Goal: Task Accomplishment & Management: Manage account settings

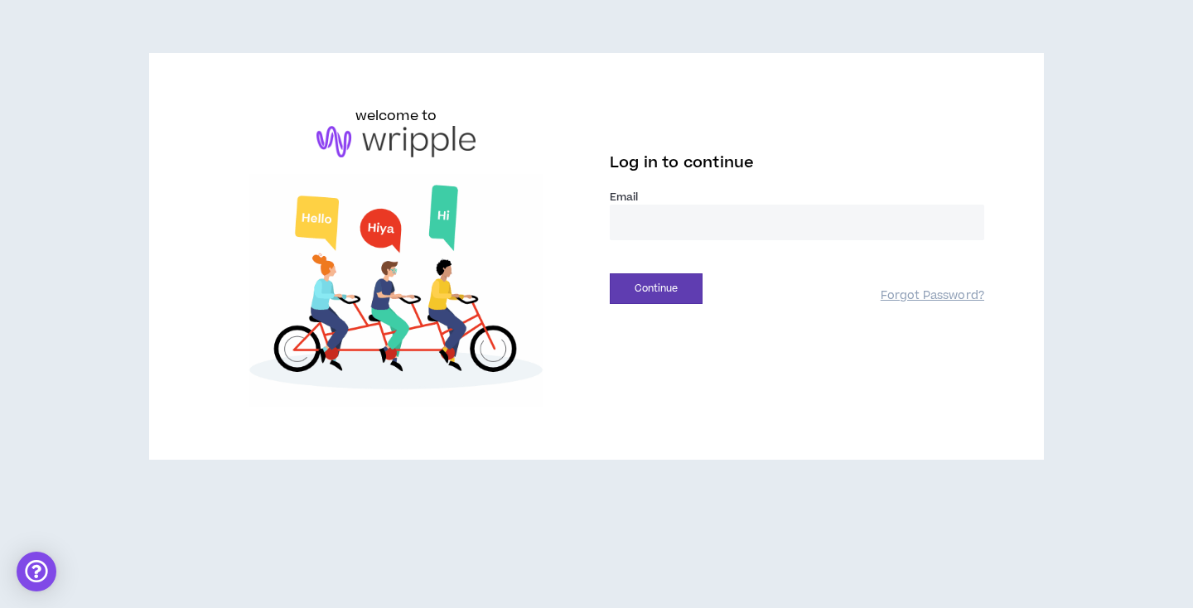
click at [724, 219] on input "email" at bounding box center [797, 223] width 374 height 36
type input "**********"
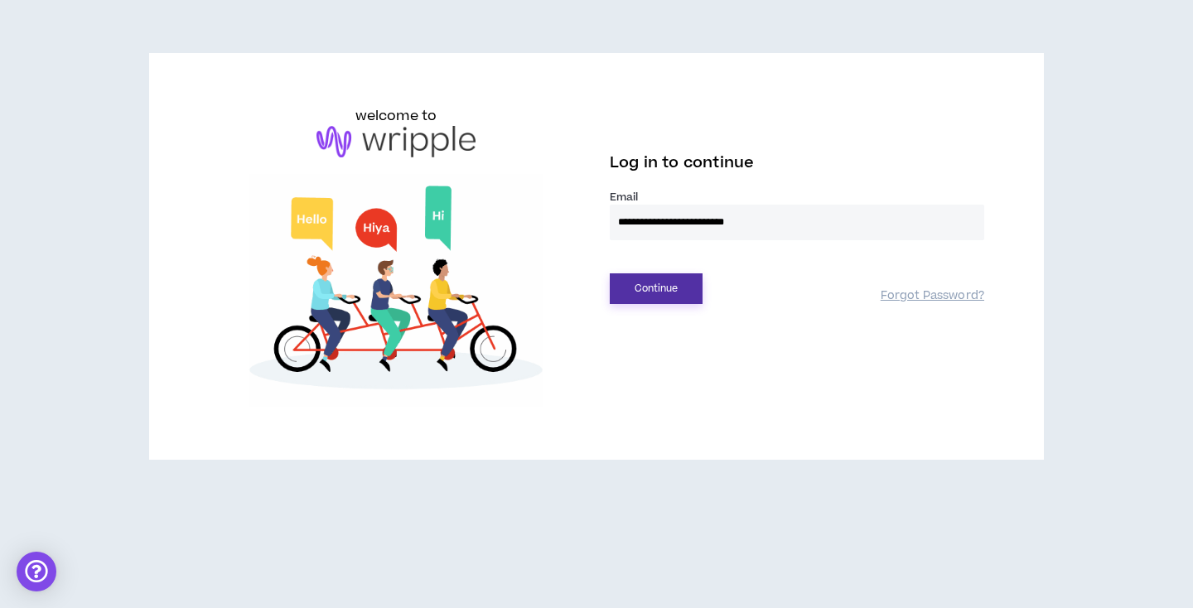
click at [682, 278] on button "Continue" at bounding box center [656, 288] width 93 height 31
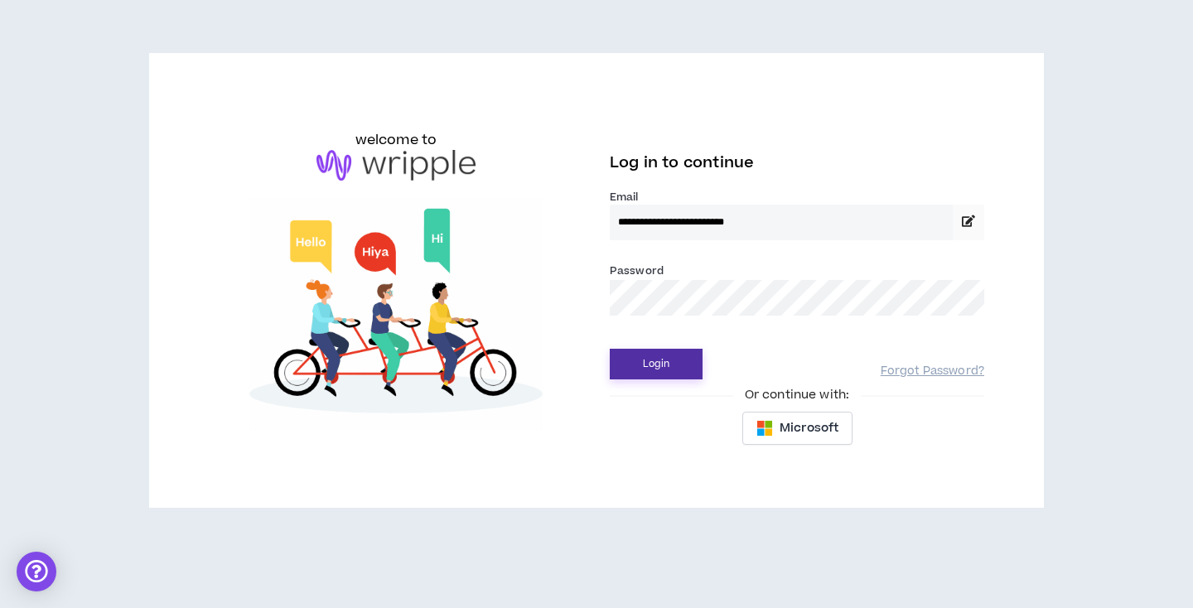
click at [657, 359] on button "Login" at bounding box center [656, 364] width 93 height 31
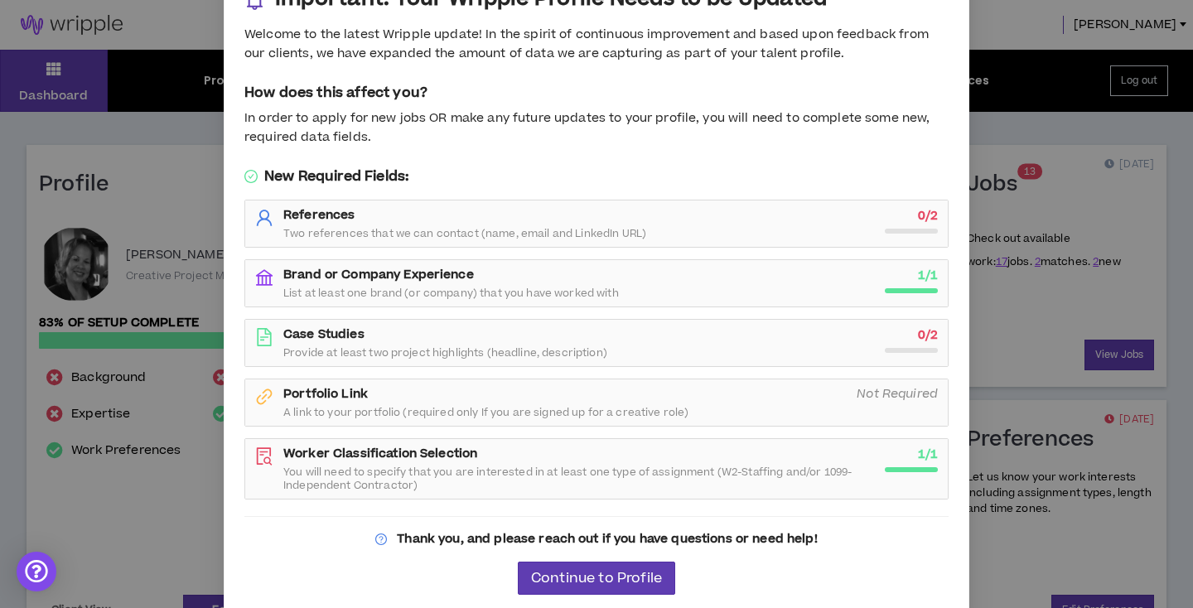
scroll to position [59, 0]
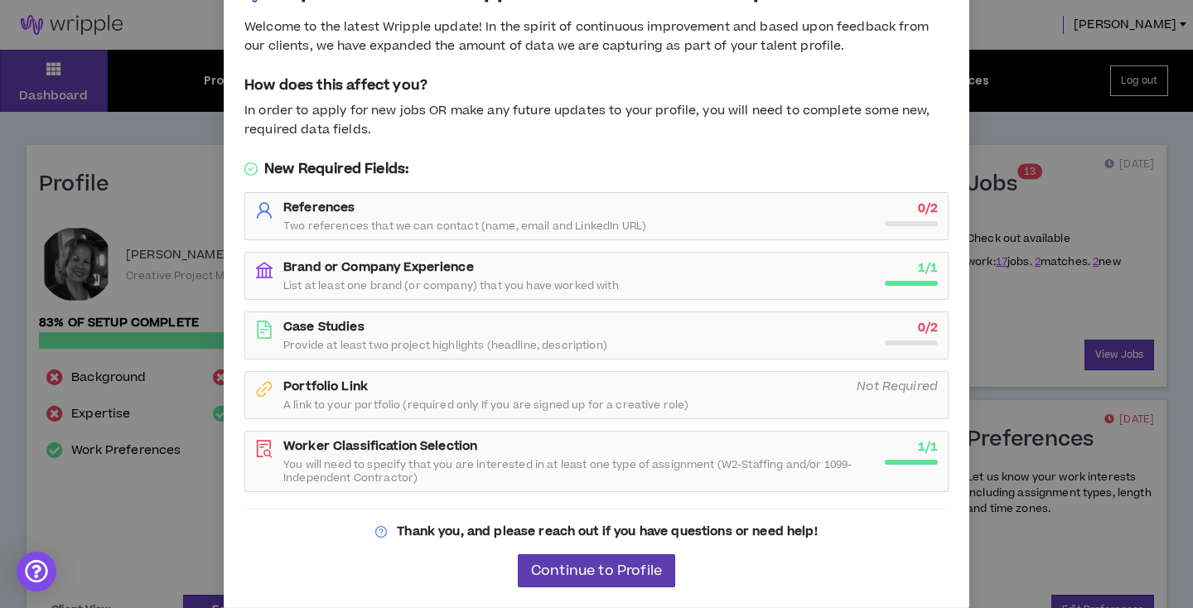
click at [880, 207] on div "References Two references that we can contact (name, email and LinkedIn URL) 0 …" at bounding box center [596, 216] width 682 height 33
click at [610, 571] on span "Continue to Profile" at bounding box center [596, 571] width 131 height 16
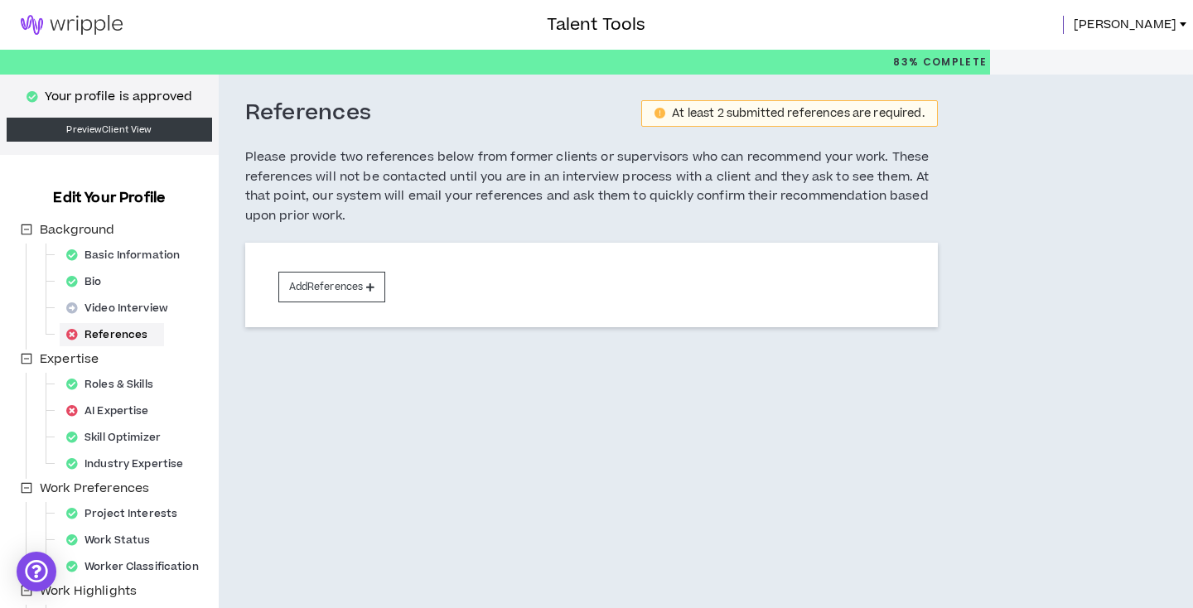
click at [1156, 22] on span "[PERSON_NAME]" at bounding box center [1124, 25] width 103 height 18
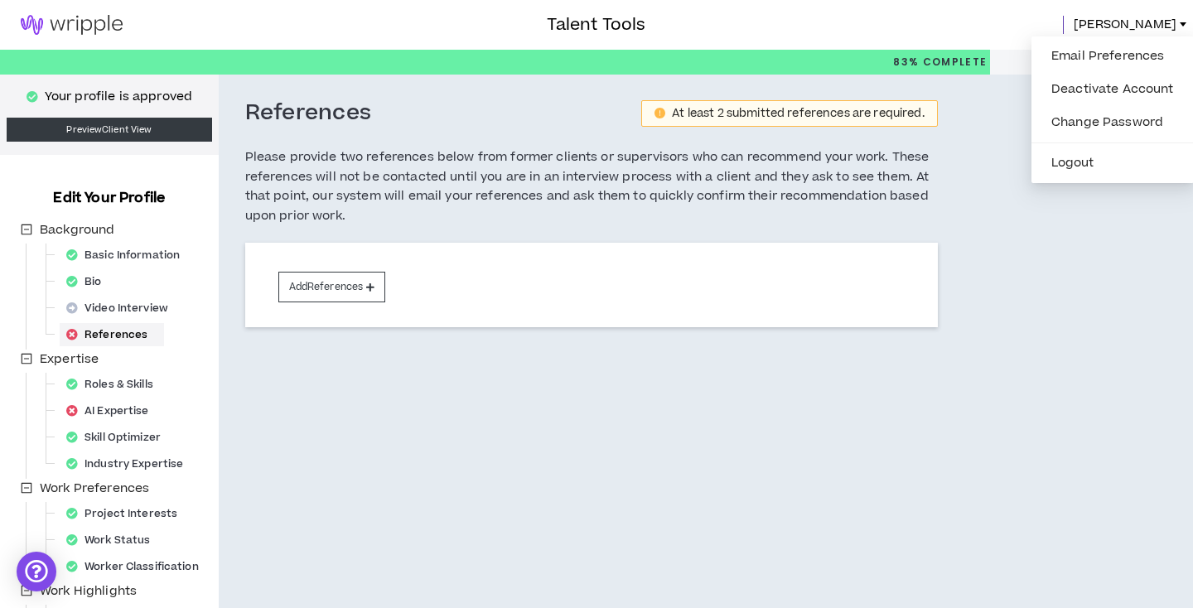
click at [1073, 337] on div "References At least 2 submitted references are required. Please provide two ref…" at bounding box center [666, 431] width 894 height 712
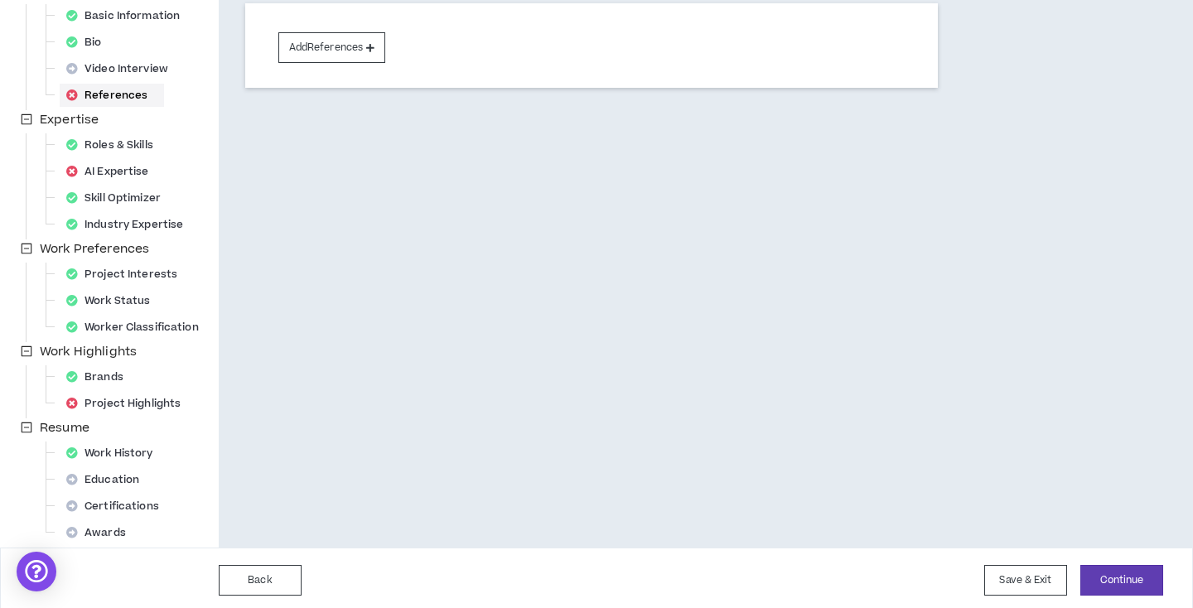
scroll to position [244, 0]
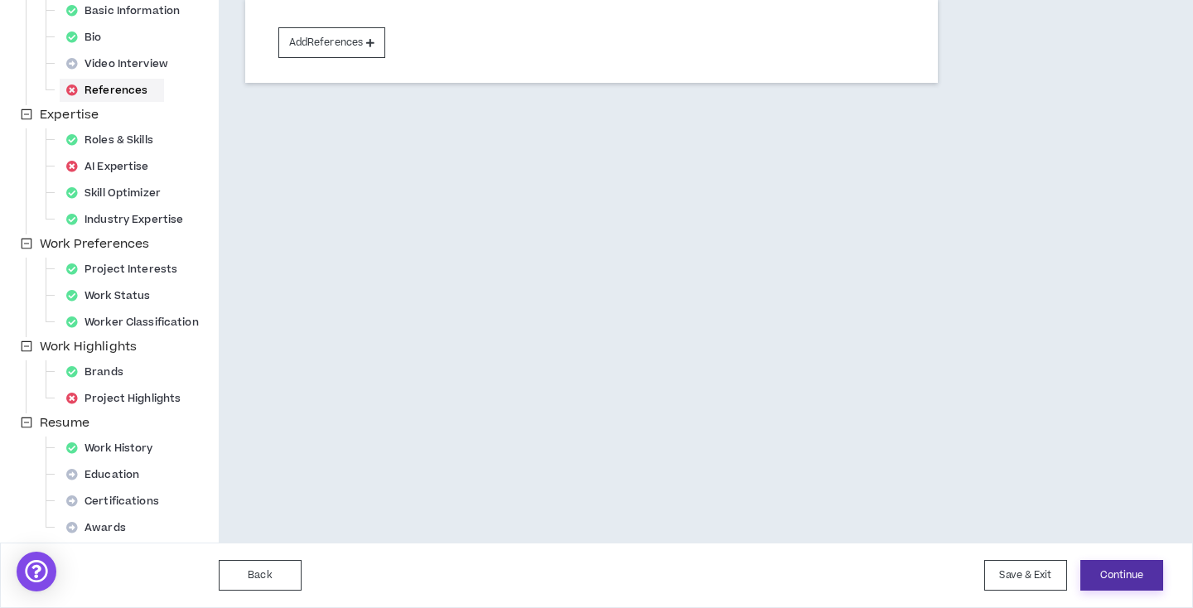
click at [1095, 570] on button "Continue" at bounding box center [1121, 575] width 83 height 31
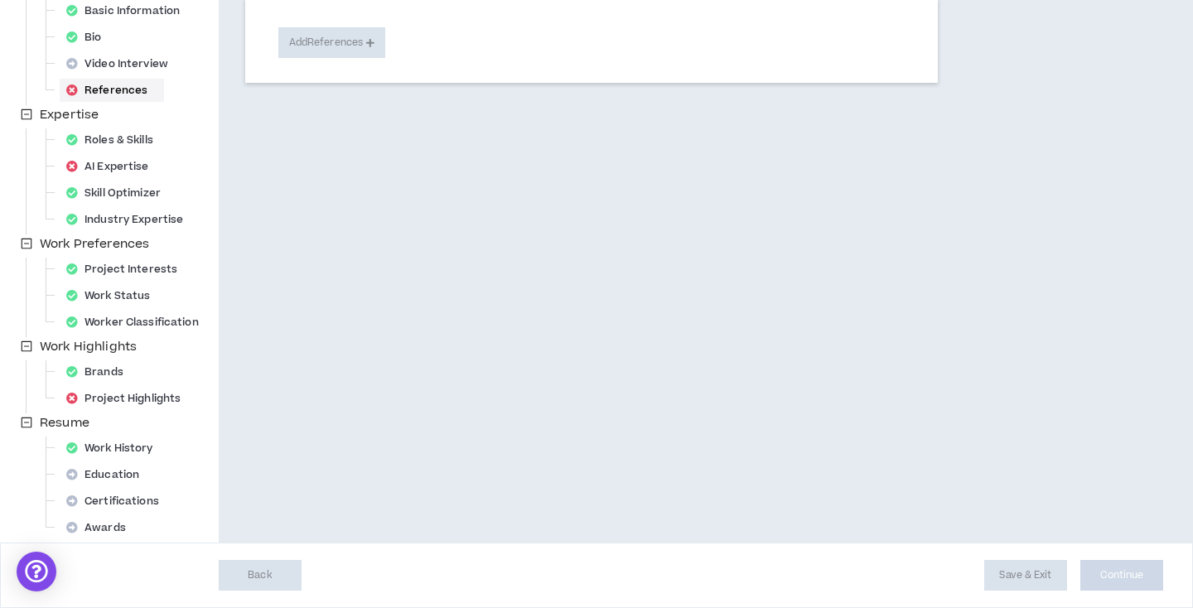
select select "***"
select select "**"
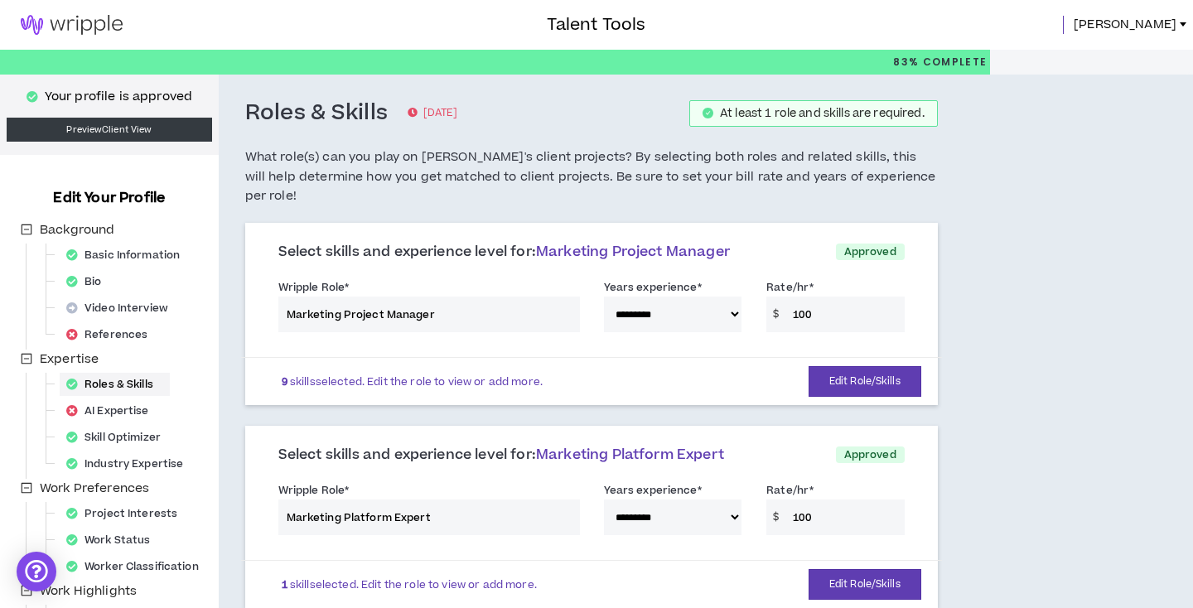
click at [1163, 25] on span "[PERSON_NAME]" at bounding box center [1124, 25] width 103 height 18
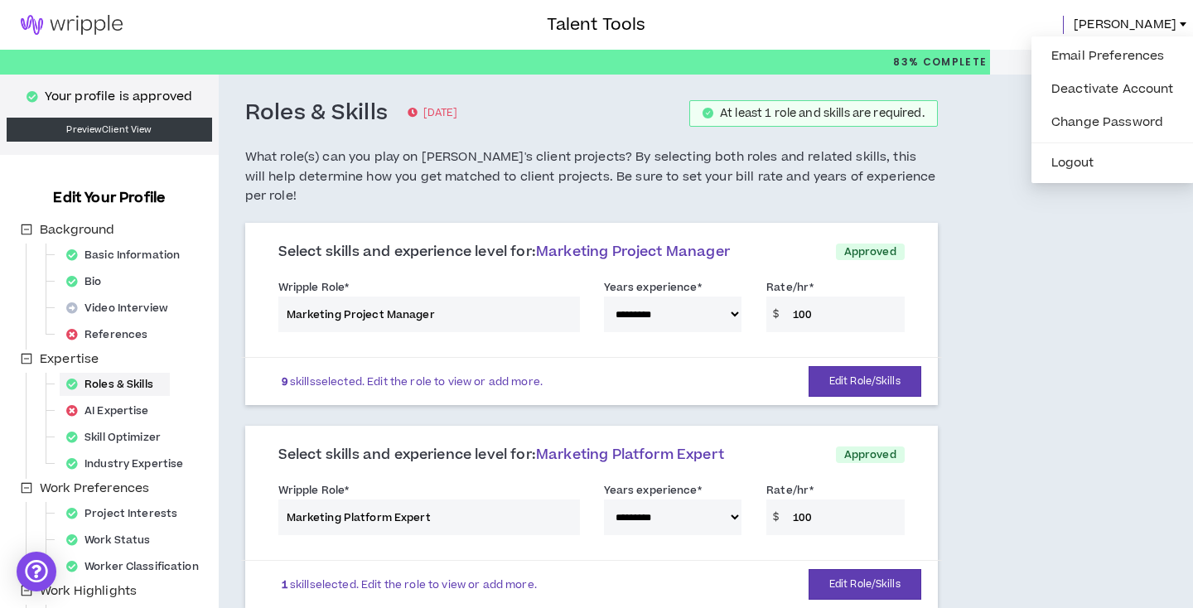
click at [1189, 21] on link "[PERSON_NAME]" at bounding box center [1132, 25] width 119 height 18
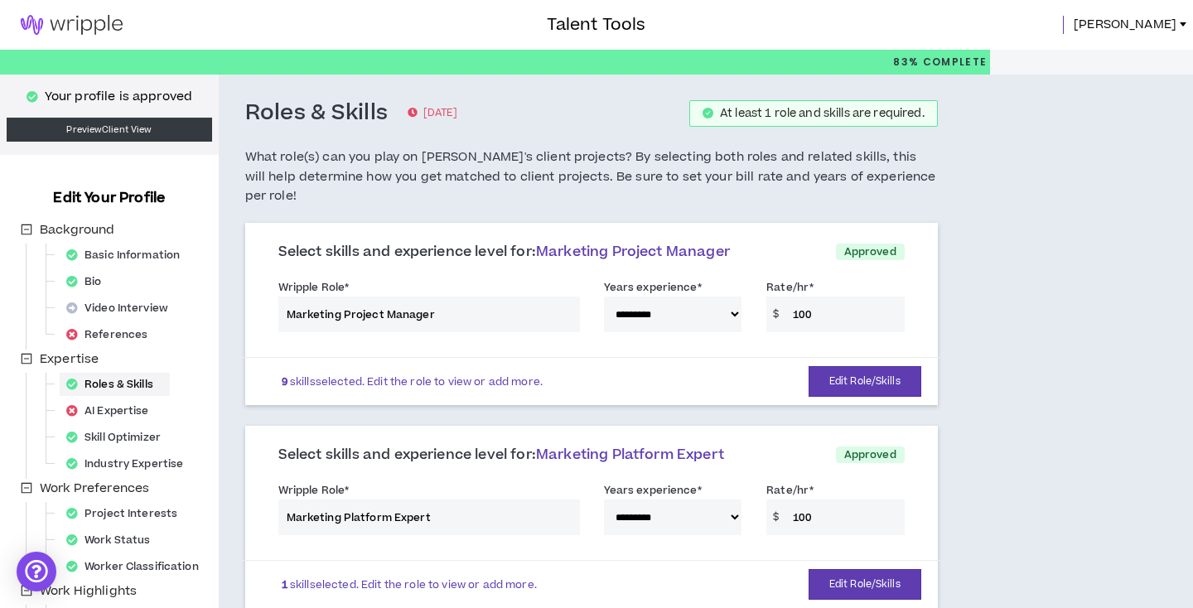
click at [1185, 21] on link "[PERSON_NAME]" at bounding box center [1132, 25] width 119 height 18
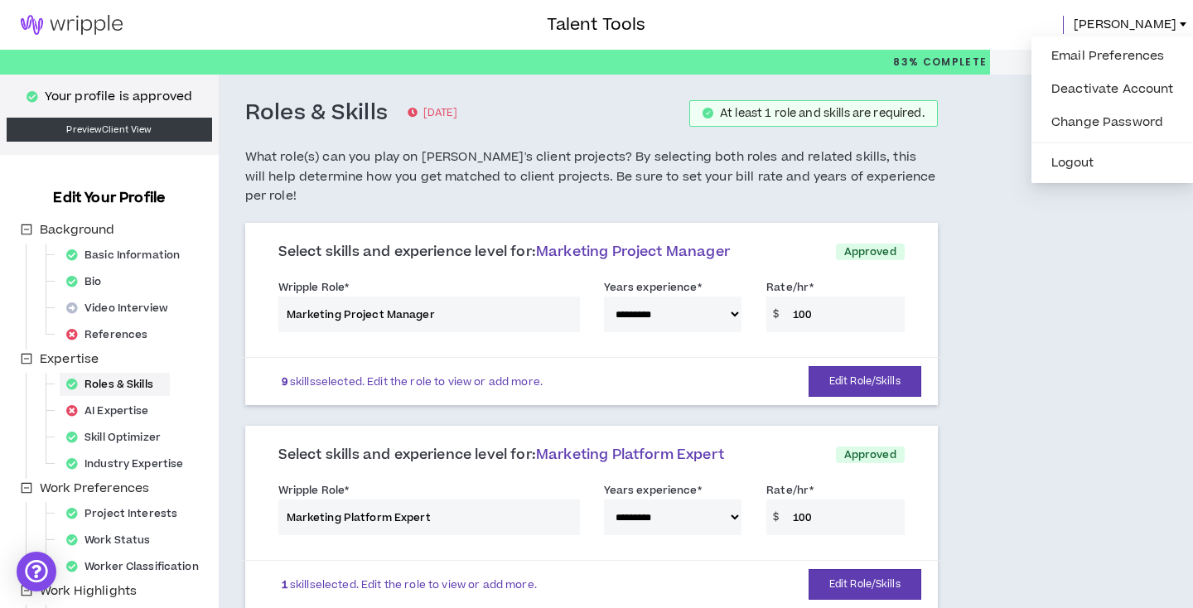
click at [1185, 21] on link "[PERSON_NAME]" at bounding box center [1132, 25] width 119 height 18
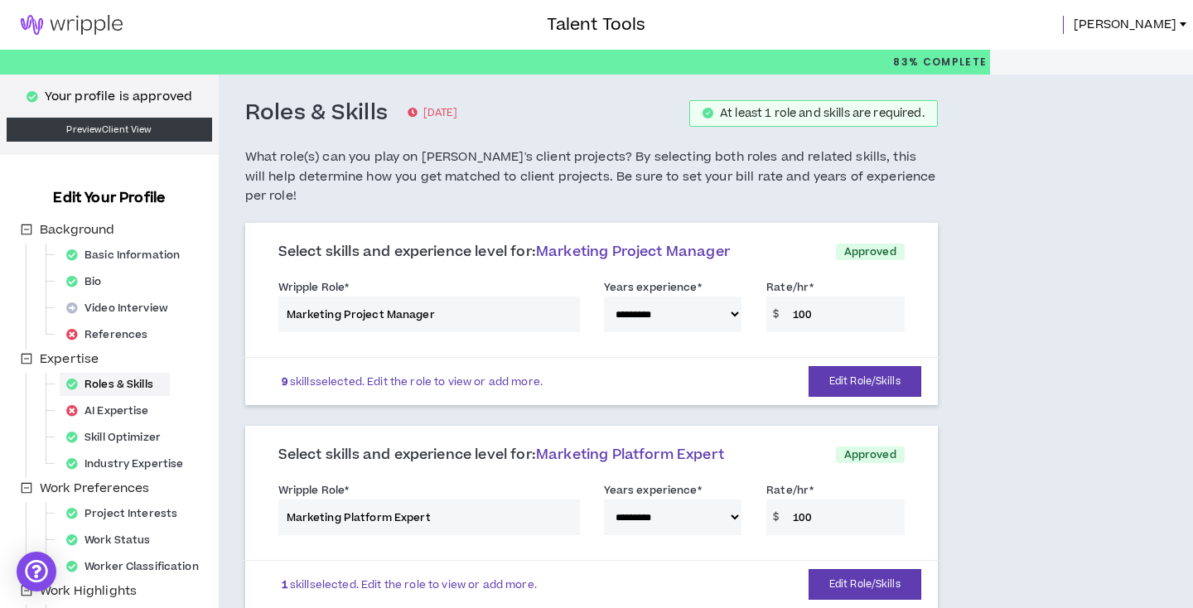
click at [1185, 21] on link "[PERSON_NAME]" at bounding box center [1132, 25] width 119 height 18
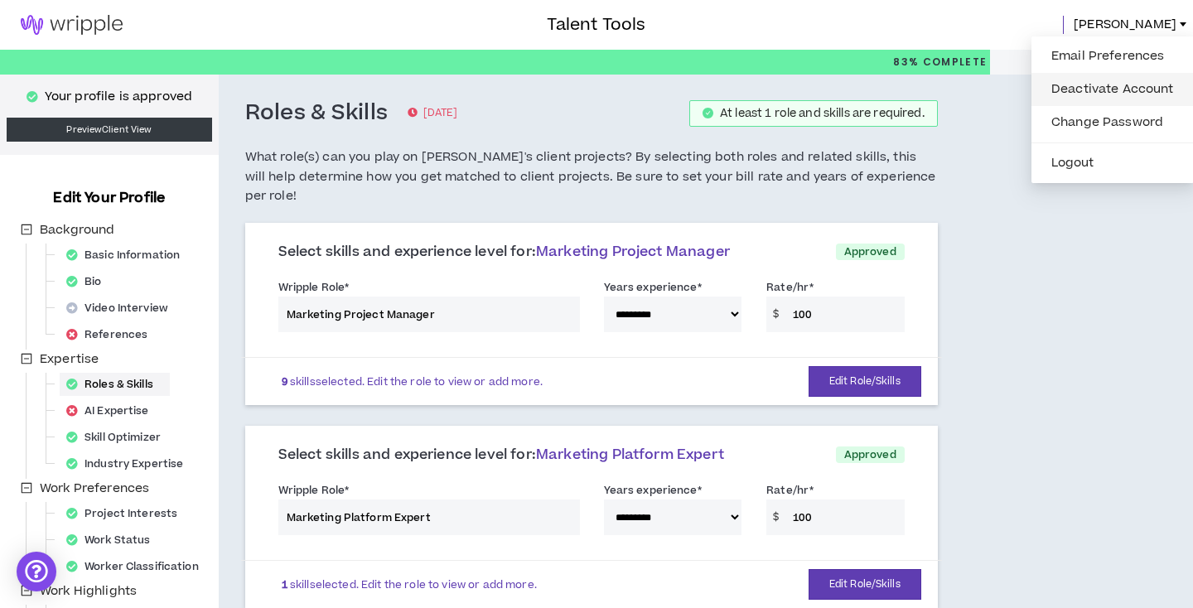
click at [1102, 83] on link "Deactivate Account" at bounding box center [1112, 89] width 142 height 25
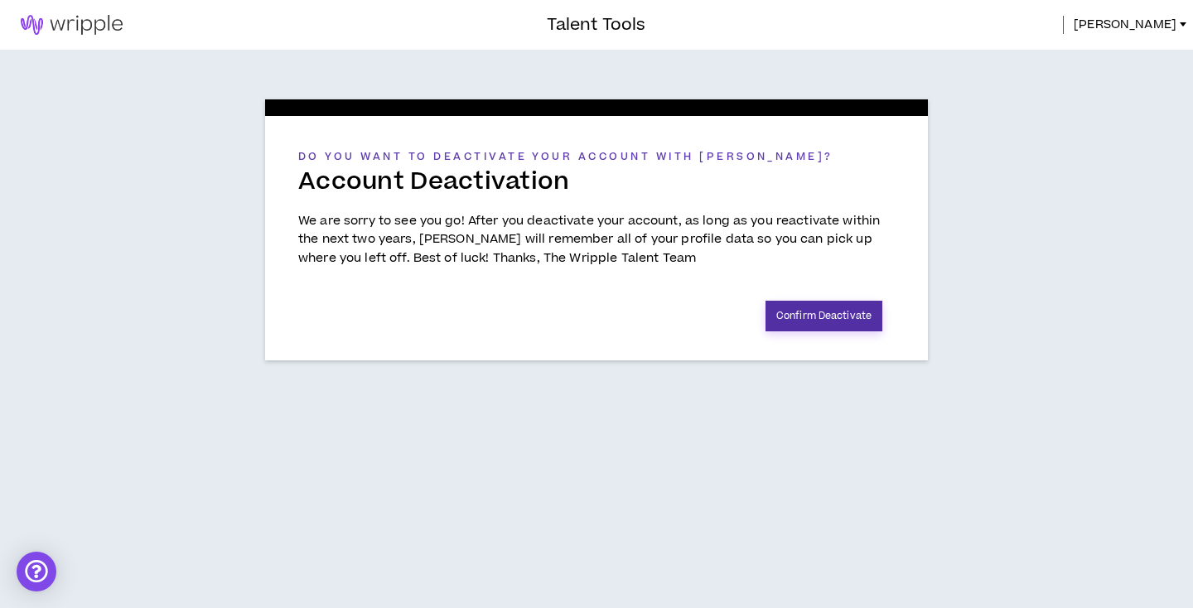
click at [822, 312] on button "Confirm Deactivate" at bounding box center [823, 316] width 117 height 31
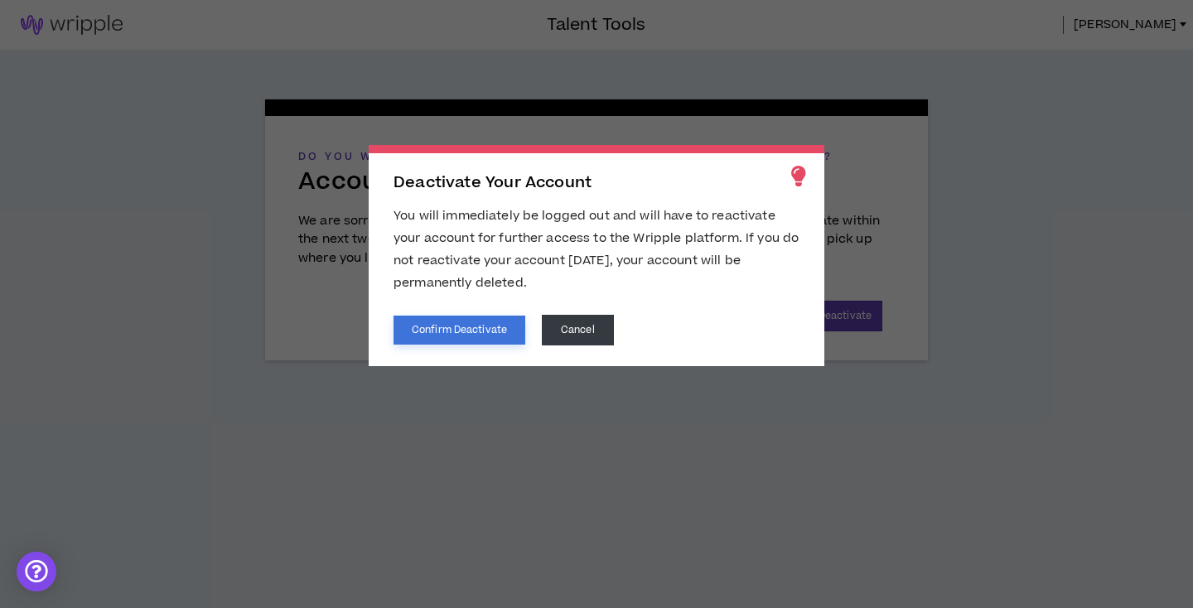
click at [510, 329] on button "Confirm Deactivate" at bounding box center [459, 330] width 132 height 29
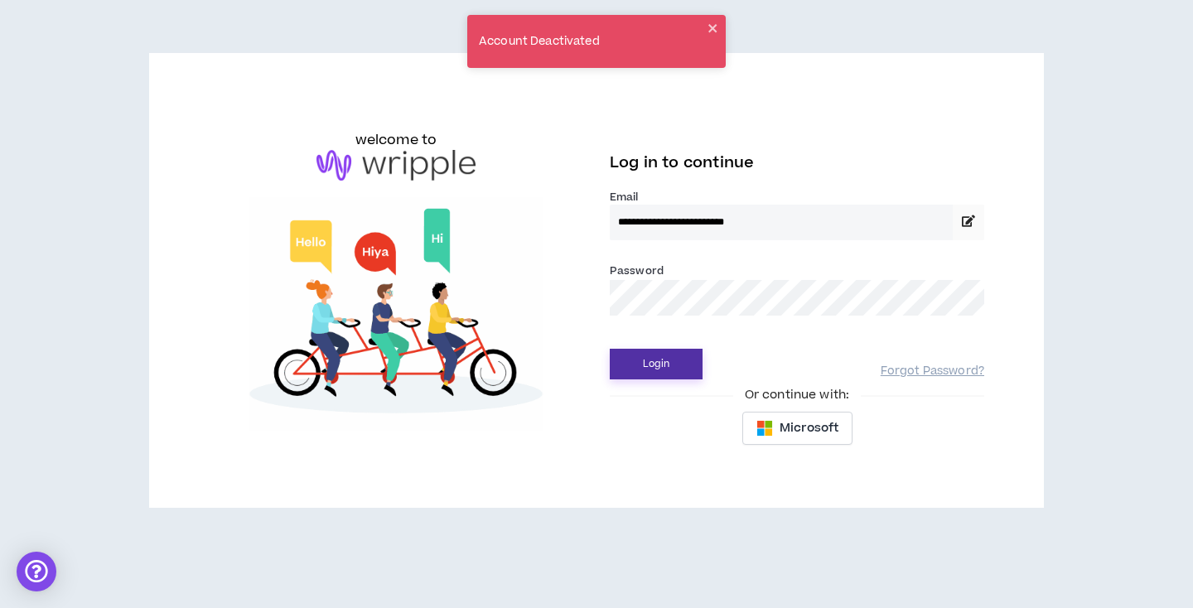
click at [674, 364] on button "Login" at bounding box center [656, 364] width 93 height 31
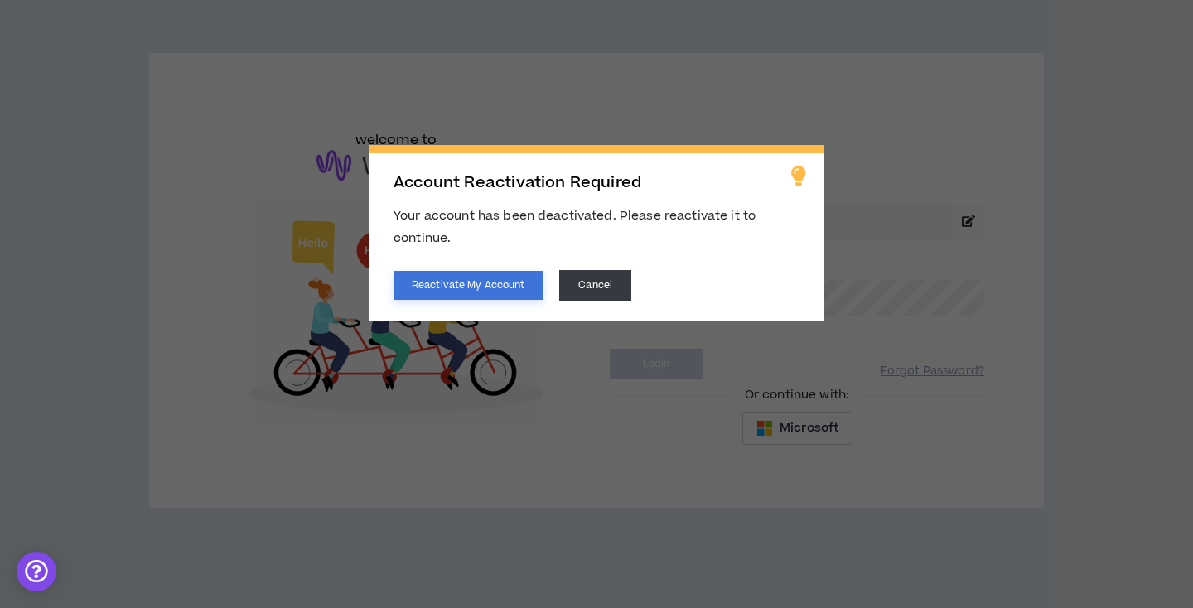
click at [522, 279] on button "Reactivate My Account" at bounding box center [467, 285] width 149 height 29
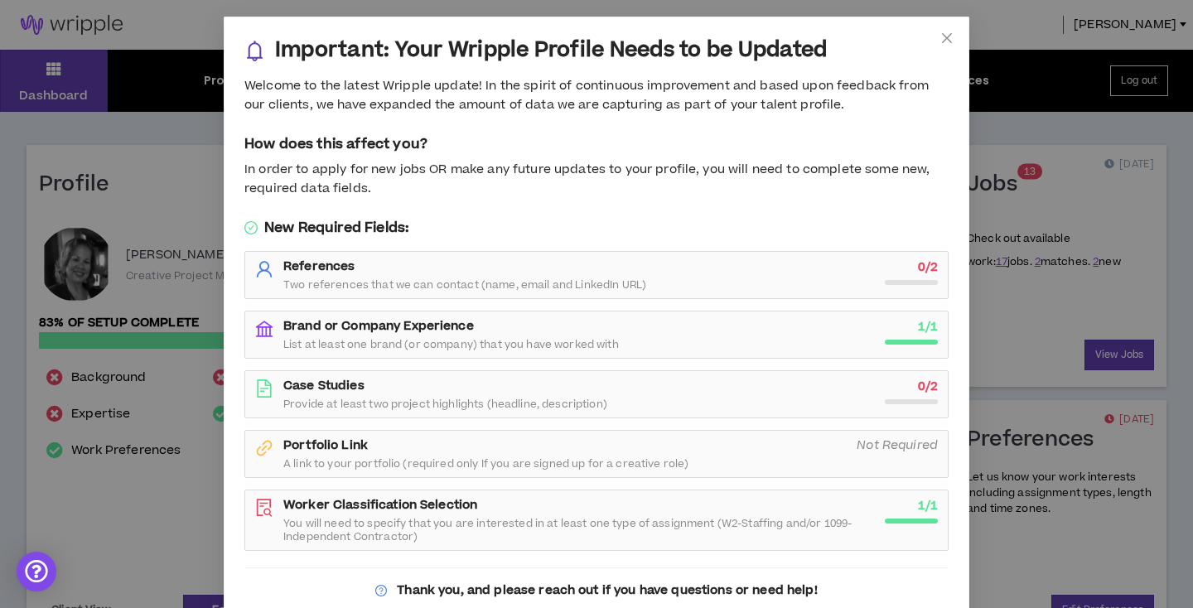
click at [172, 248] on div "Important: Your Wripple Profile Needs to be Updated Welcome to the latest Wripp…" at bounding box center [596, 304] width 1193 height 608
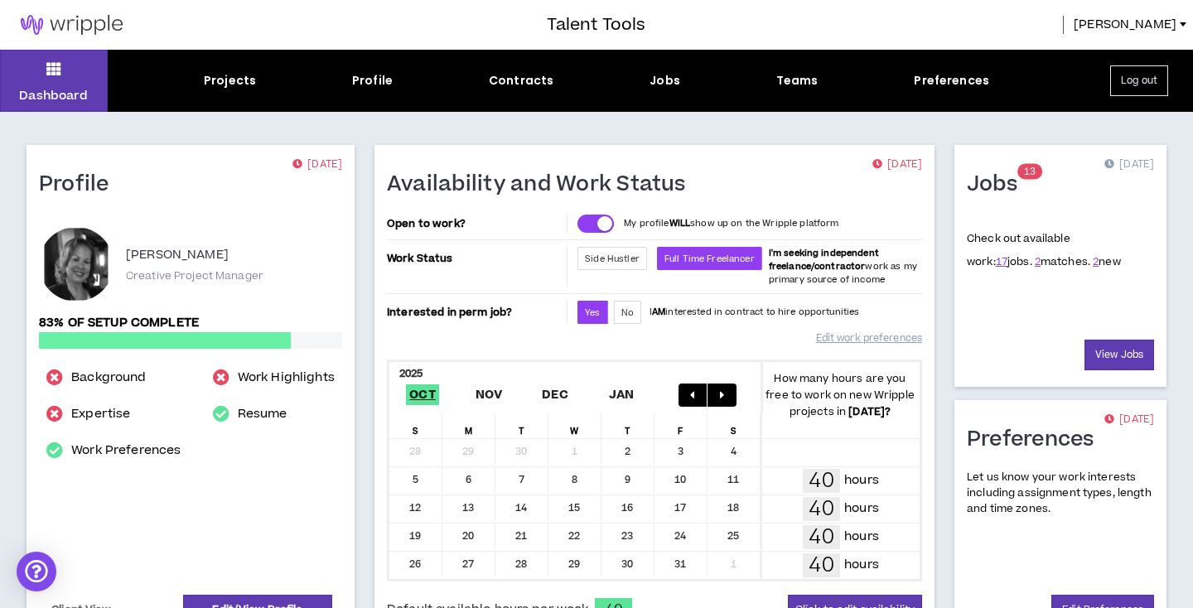
click at [71, 262] on div at bounding box center [76, 264] width 75 height 75
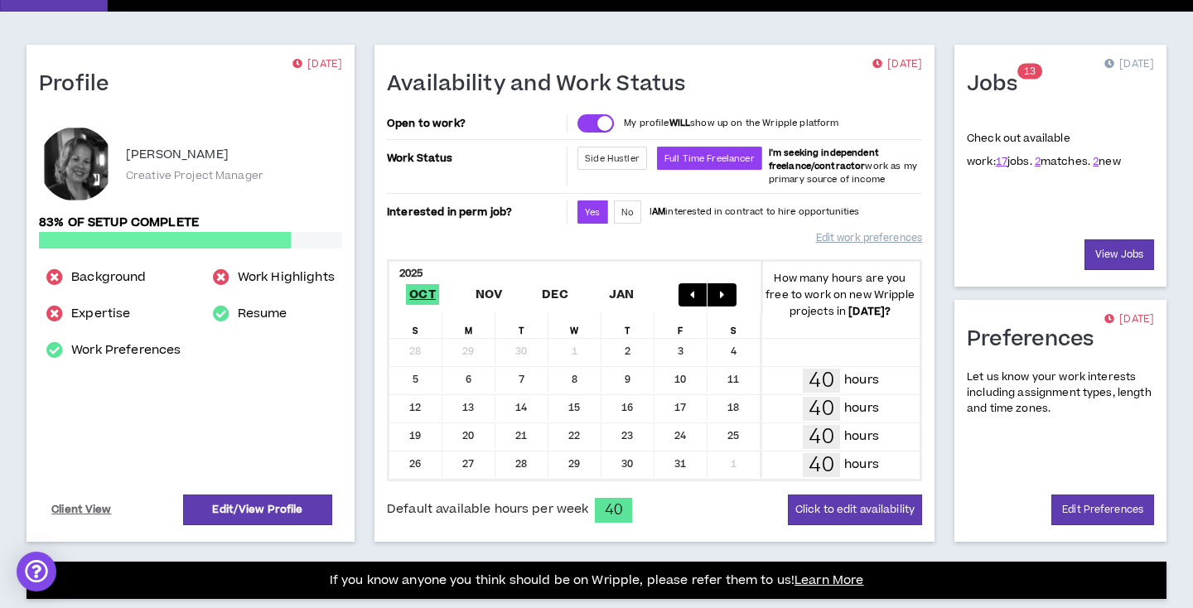
scroll to position [104, 0]
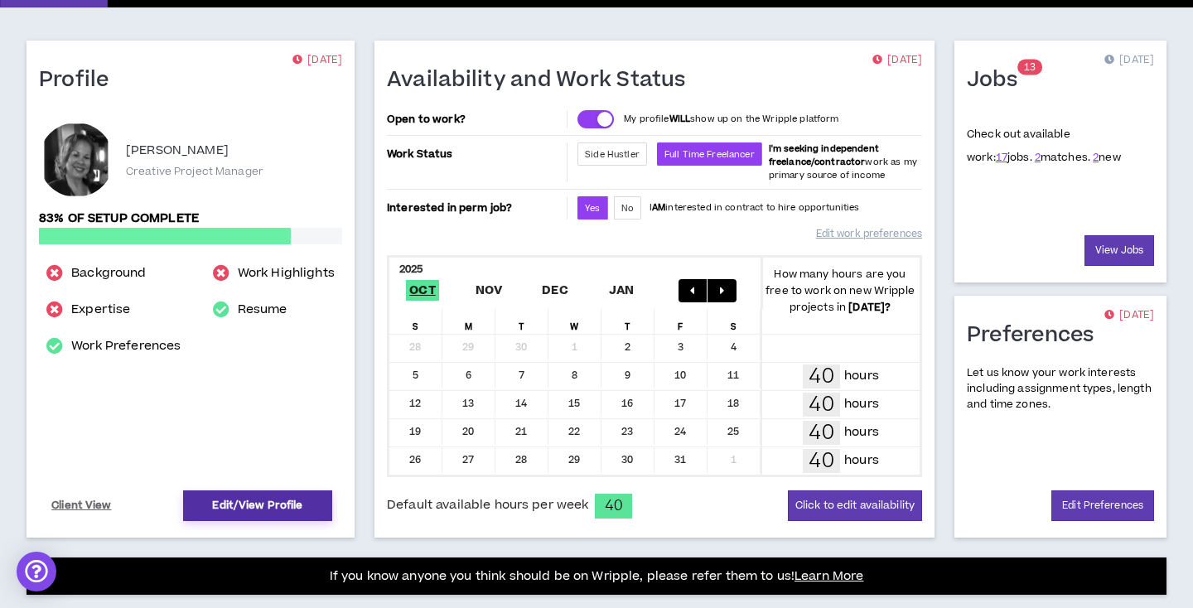
click at [224, 504] on link "Edit/View Profile" at bounding box center [257, 505] width 149 height 31
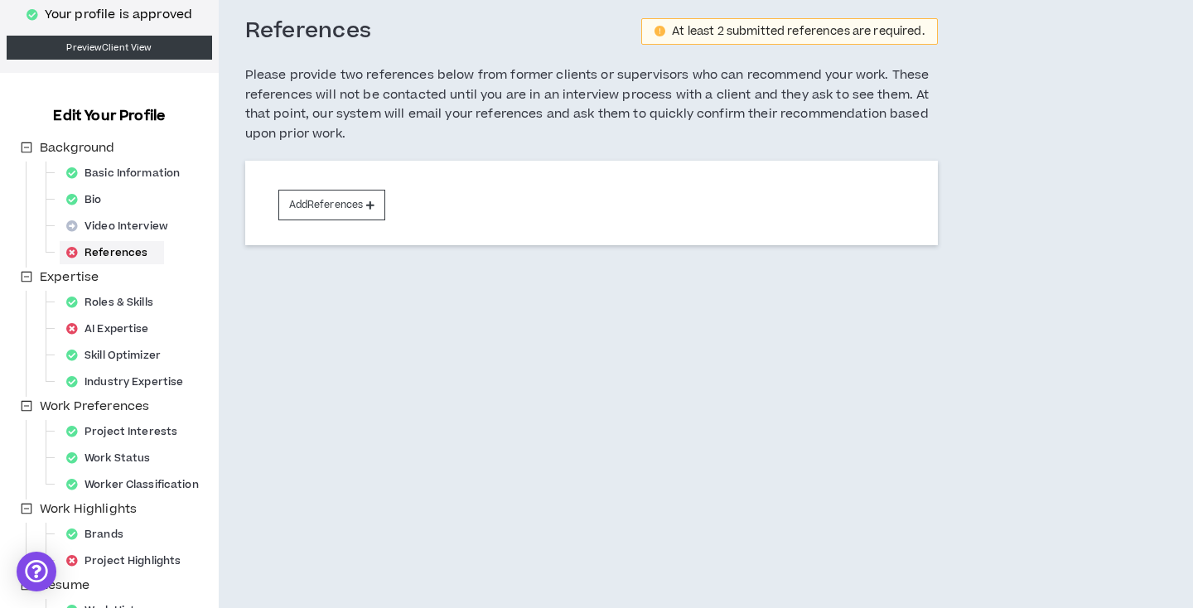
scroll to position [244, 0]
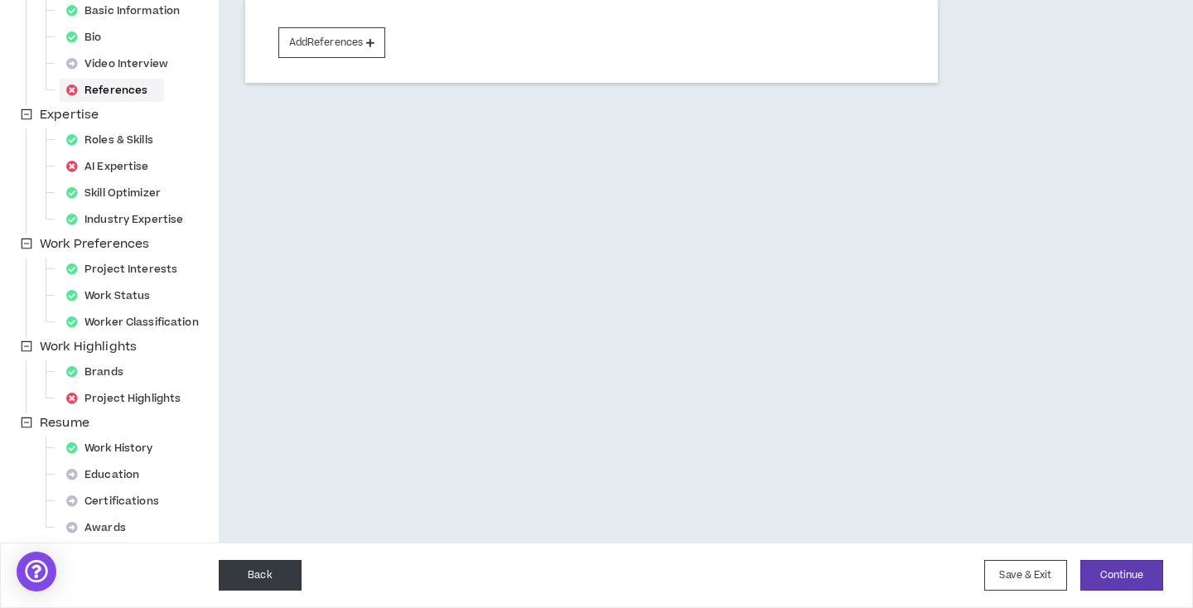
click at [235, 581] on button "Back" at bounding box center [260, 575] width 83 height 31
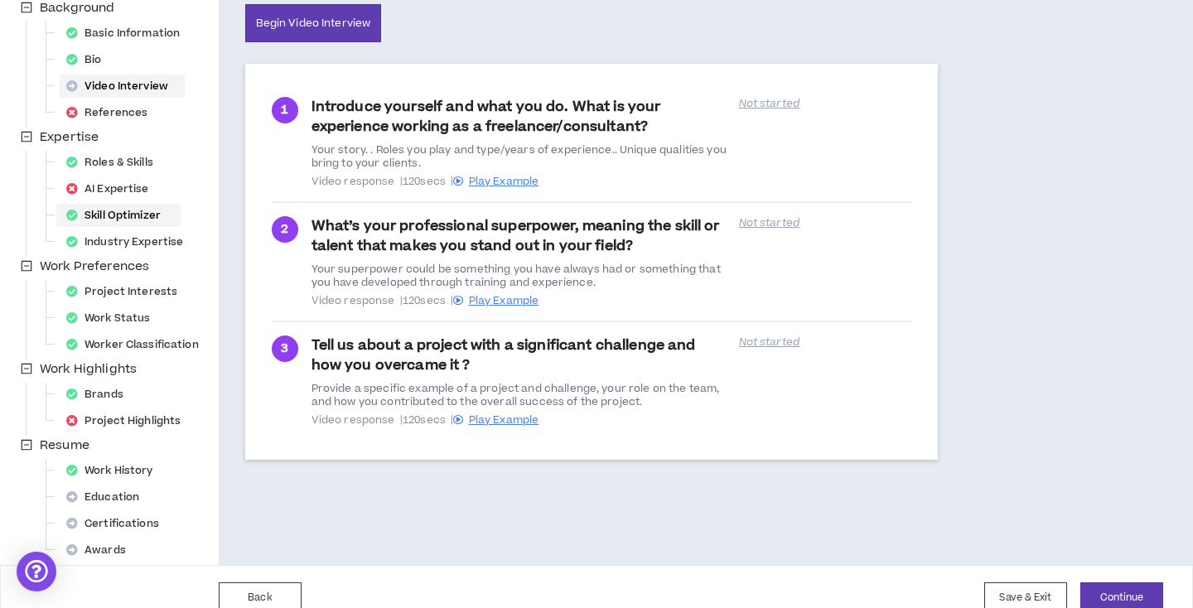
scroll to position [244, 0]
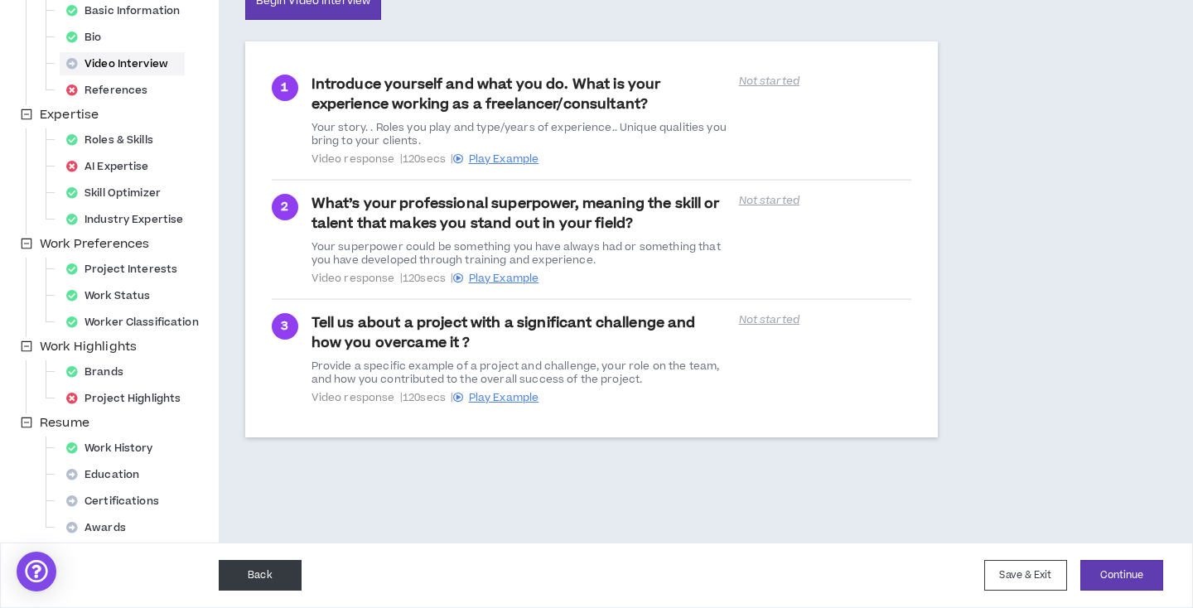
click at [243, 577] on button "Back" at bounding box center [260, 575] width 83 height 31
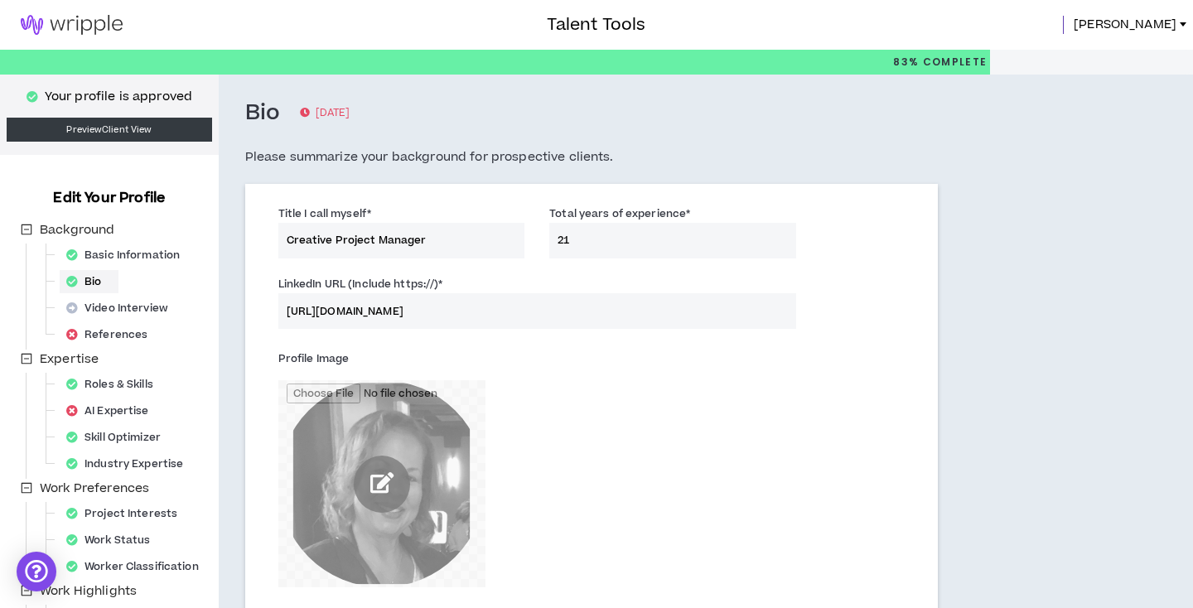
click at [395, 485] on input "file" at bounding box center [381, 483] width 207 height 207
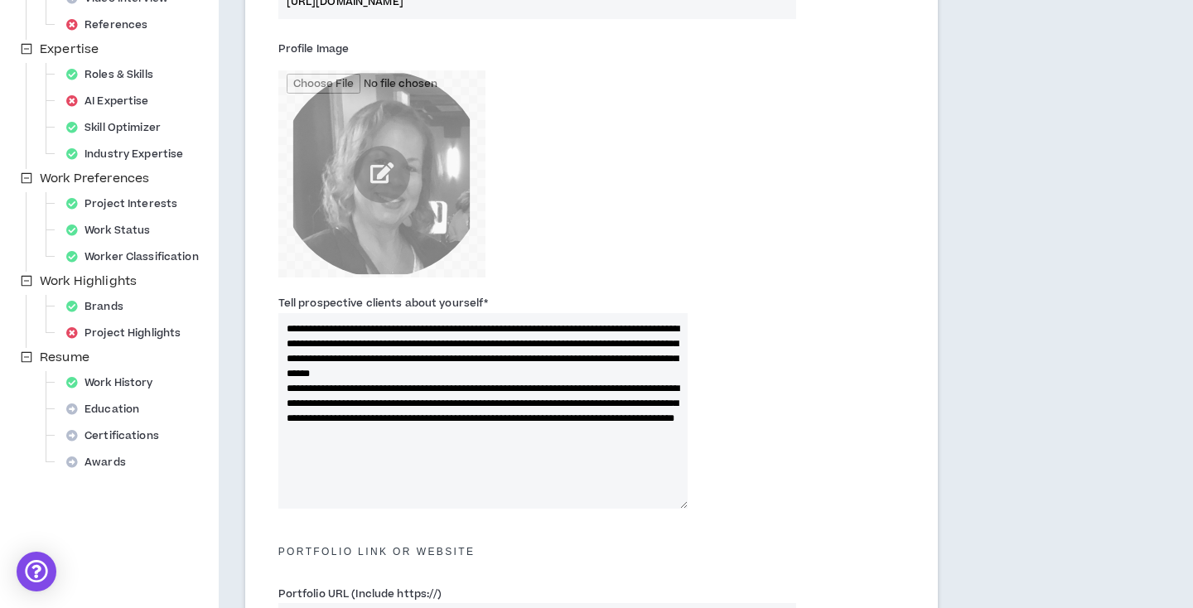
scroll to position [311, 0]
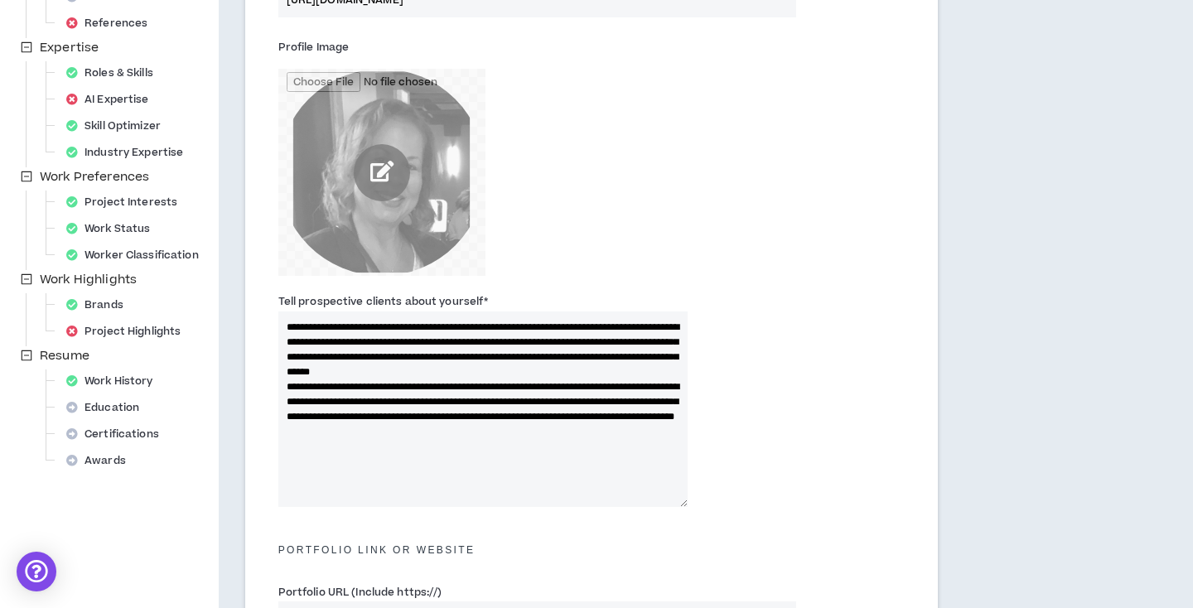
click at [380, 171] on input "file" at bounding box center [381, 172] width 207 height 207
click at [379, 172] on input "file" at bounding box center [381, 172] width 207 height 207
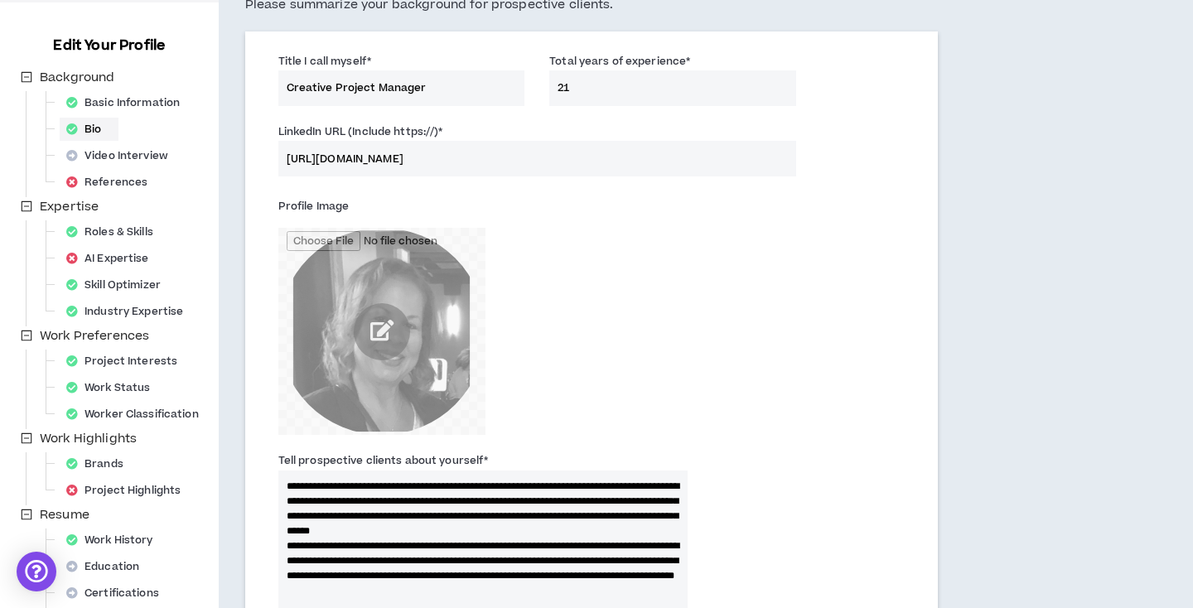
scroll to position [0, 0]
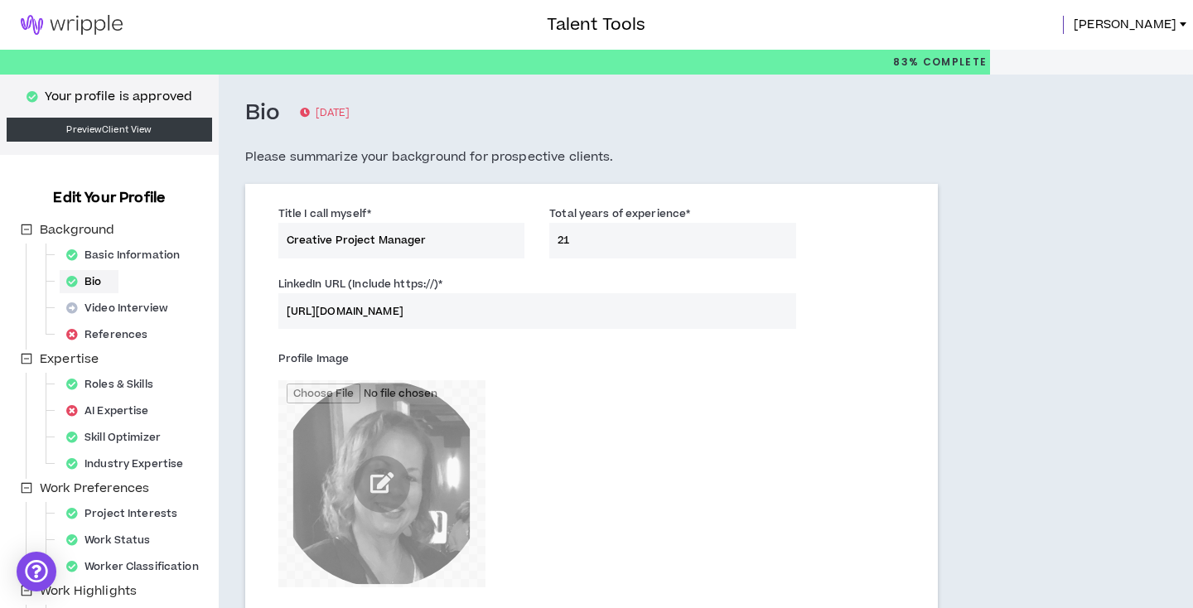
click at [315, 116] on p "[DATE]" at bounding box center [325, 113] width 50 height 17
click at [119, 130] on link "Preview Client View" at bounding box center [109, 130] width 205 height 24
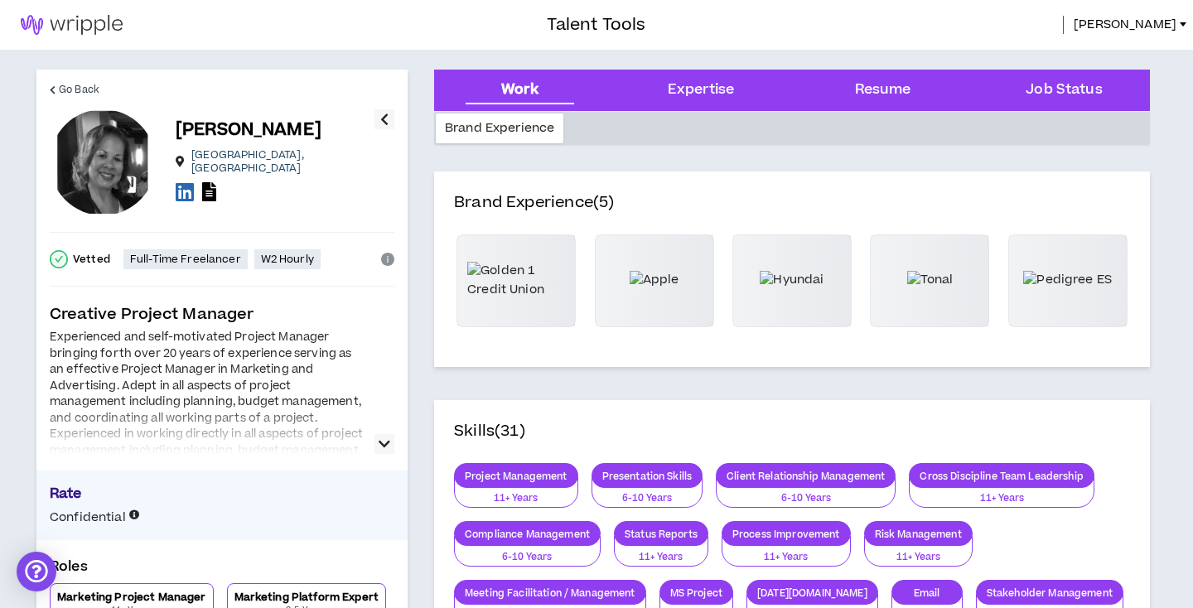
click at [92, 170] on div at bounding box center [103, 162] width 106 height 106
click at [532, 125] on div "Brand Experience" at bounding box center [500, 128] width 128 height 30
click at [387, 117] on icon "button" at bounding box center [384, 119] width 8 height 20
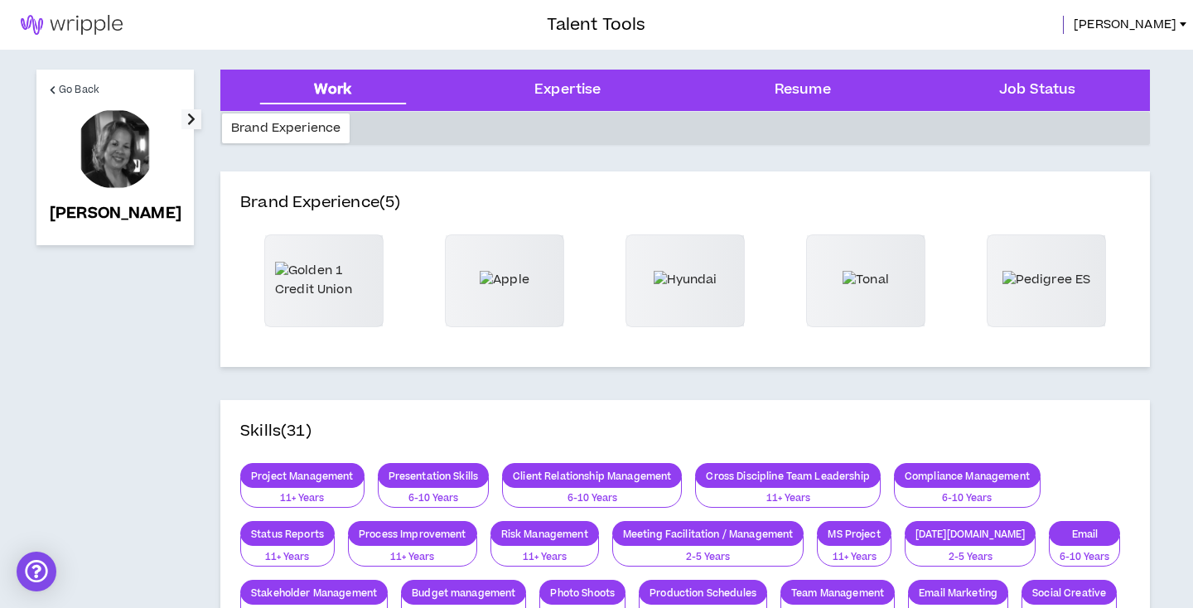
click at [100, 159] on div at bounding box center [115, 149] width 80 height 80
click at [187, 118] on icon "button" at bounding box center [191, 119] width 8 height 20
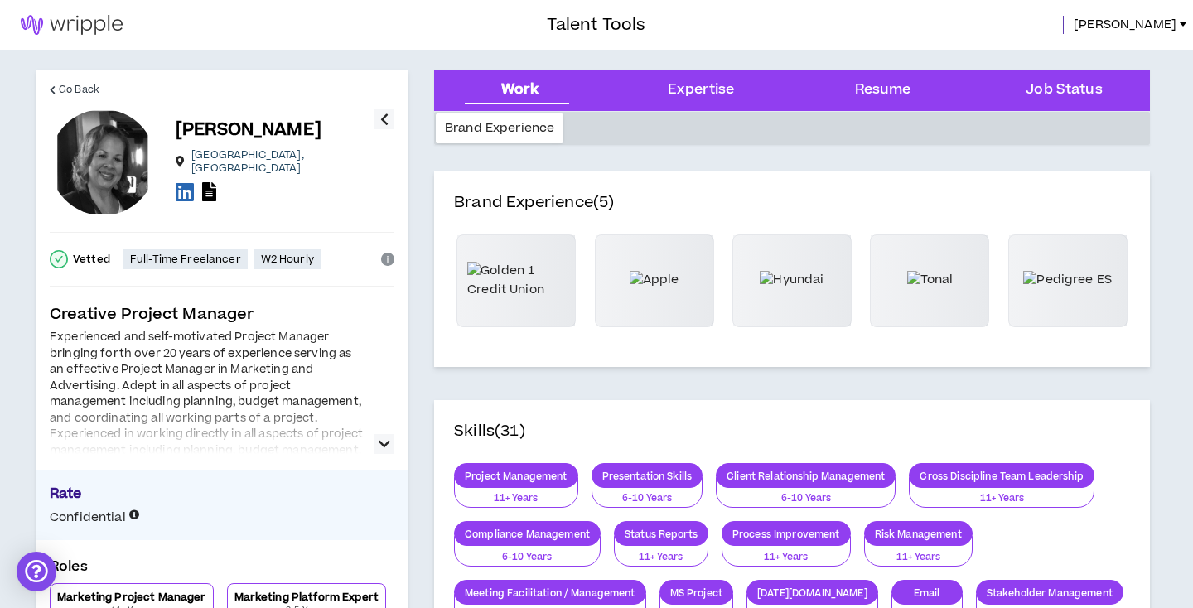
click at [174, 118] on div "[PERSON_NAME] [GEOGRAPHIC_DATA] , [GEOGRAPHIC_DATA]" at bounding box center [212, 162] width 325 height 106
click at [130, 159] on div at bounding box center [103, 162] width 106 height 106
click at [66, 84] on span "Go Back" at bounding box center [79, 90] width 41 height 16
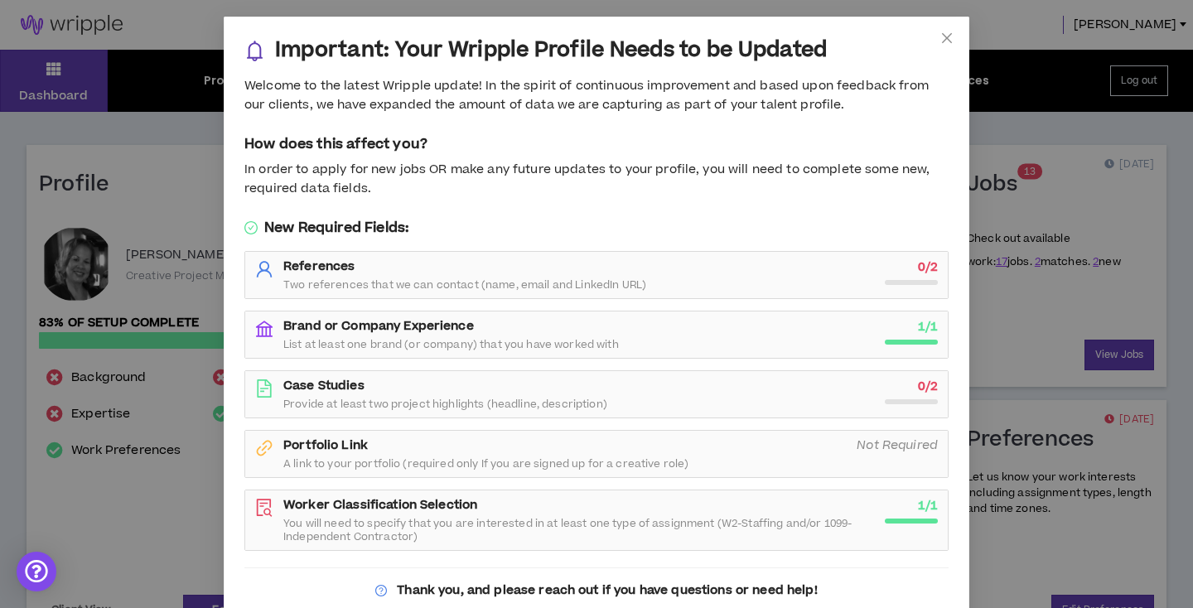
scroll to position [59, 0]
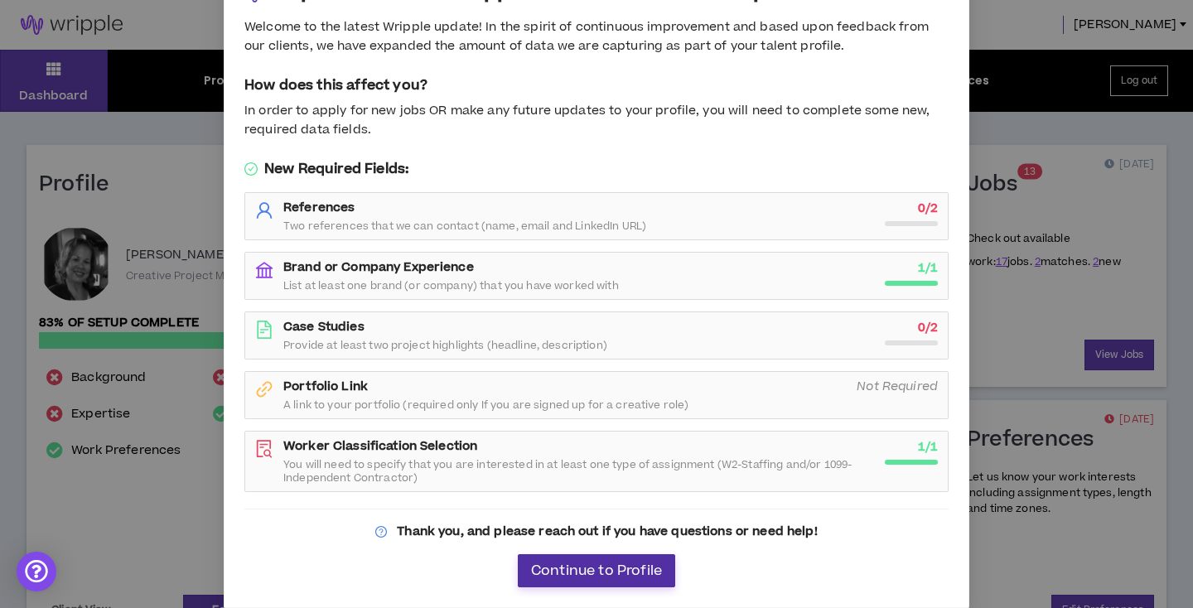
click at [586, 568] on span "Continue to Profile" at bounding box center [596, 571] width 131 height 16
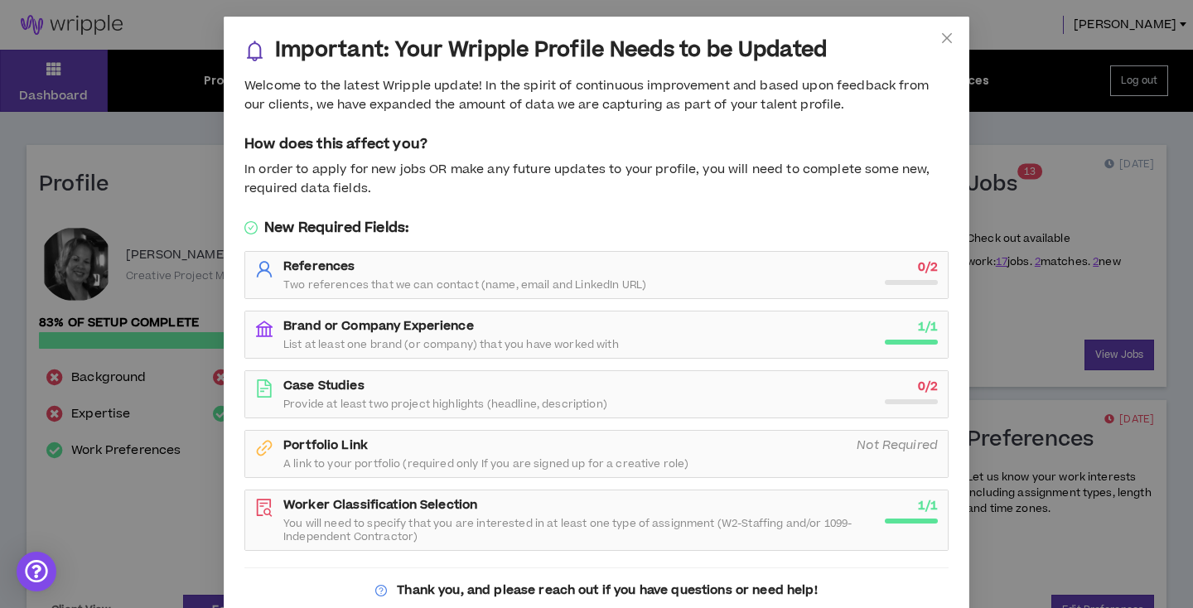
click at [485, 280] on span "Two references that we can contact (name, email and LinkedIn URL)" at bounding box center [464, 284] width 363 height 13
click at [952, 36] on icon "close" at bounding box center [946, 37] width 13 height 13
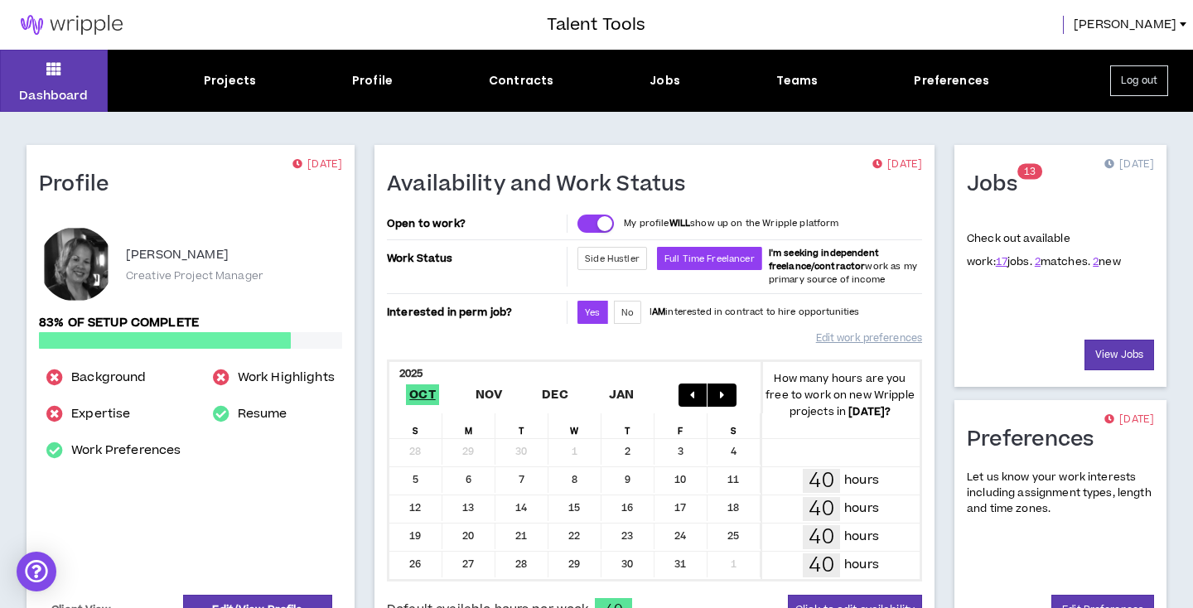
click at [1152, 29] on span "[PERSON_NAME]" at bounding box center [1124, 25] width 103 height 18
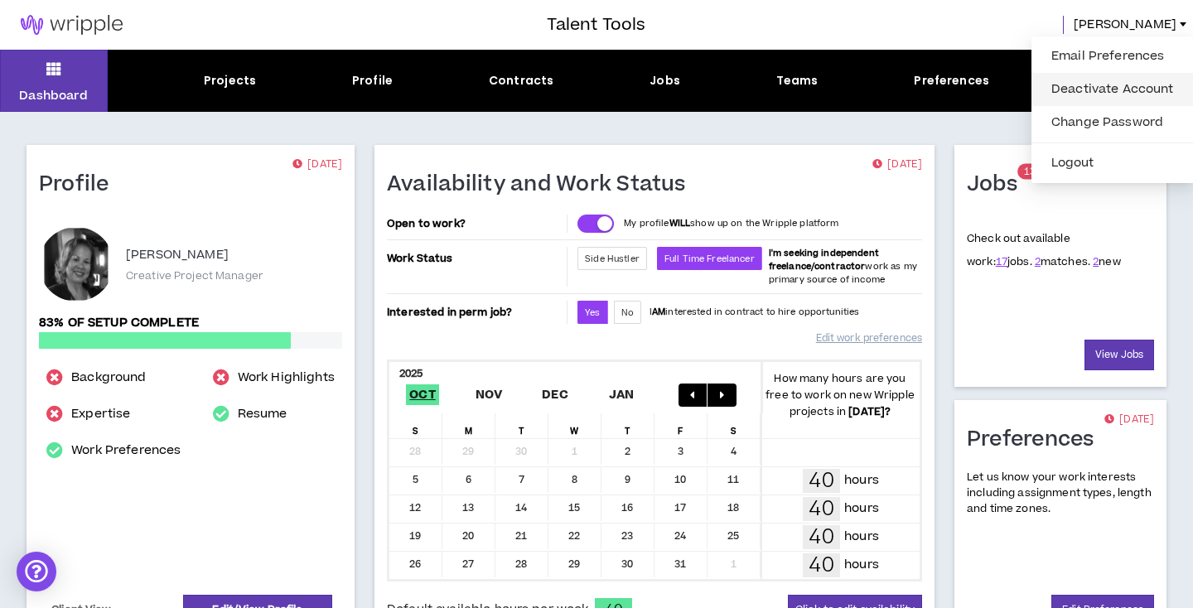
click at [1133, 83] on link "Deactivate Account" at bounding box center [1112, 89] width 142 height 25
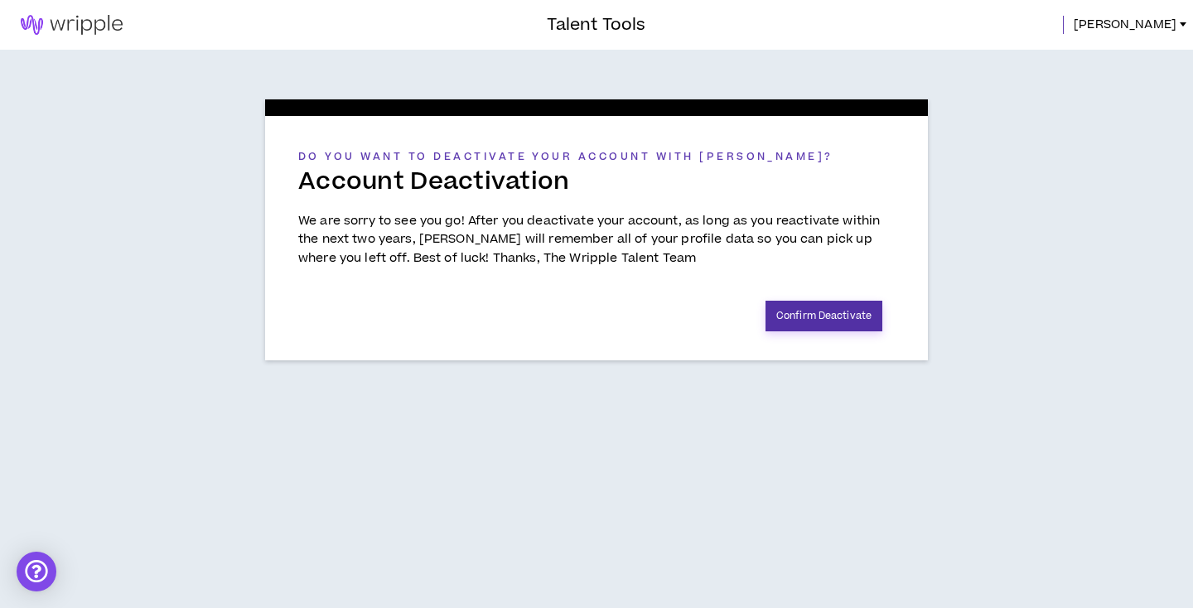
click at [836, 309] on button "Confirm Deactivate" at bounding box center [823, 316] width 117 height 31
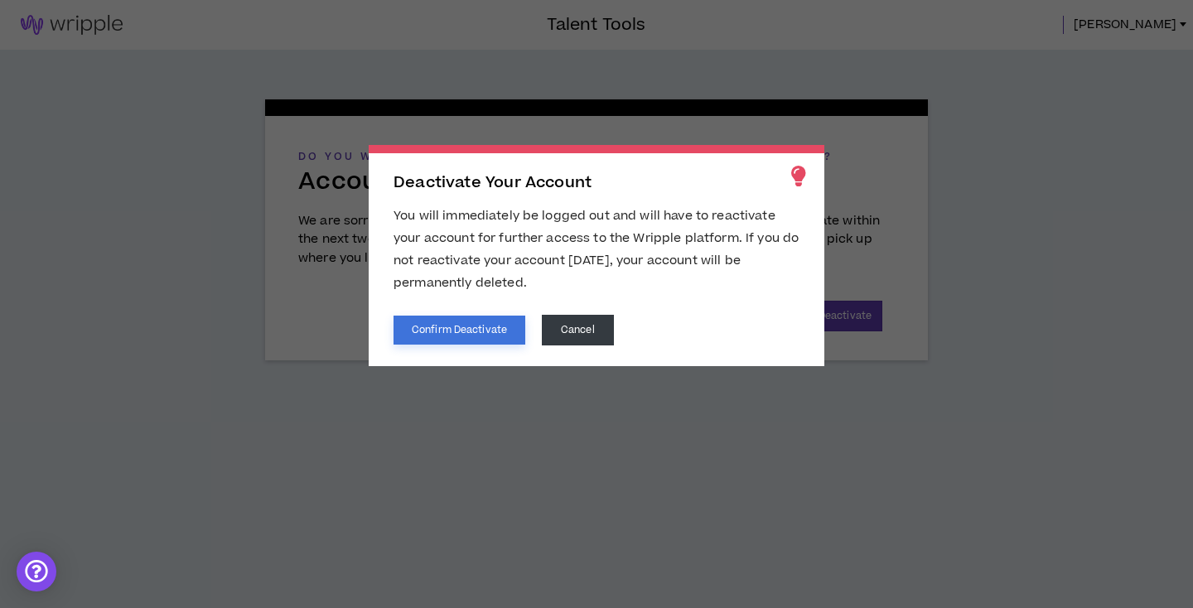
click at [465, 324] on button "Confirm Deactivate" at bounding box center [459, 330] width 132 height 29
